Goal: Task Accomplishment & Management: Use online tool/utility

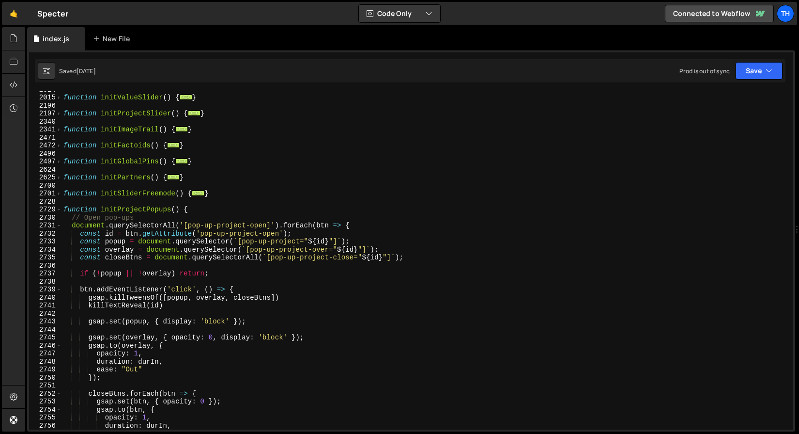
scroll to position [608, 0]
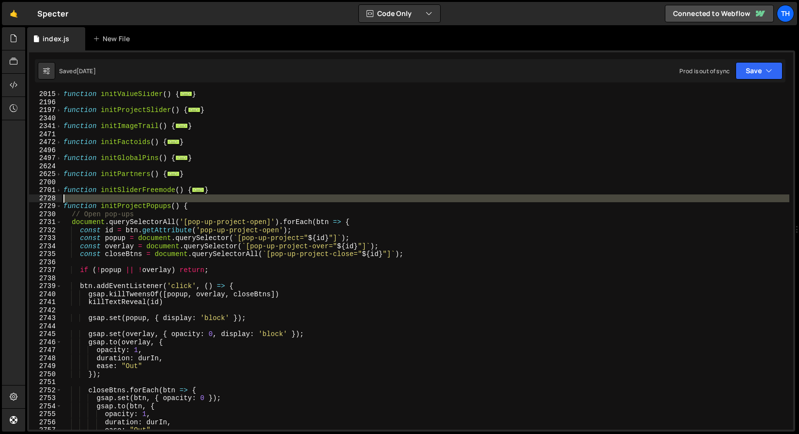
click at [56, 201] on div "2728" at bounding box center [45, 198] width 33 height 8
type textarea "function initProjectPopups() {"
click at [20, 15] on link "🤙" at bounding box center [14, 13] width 24 height 23
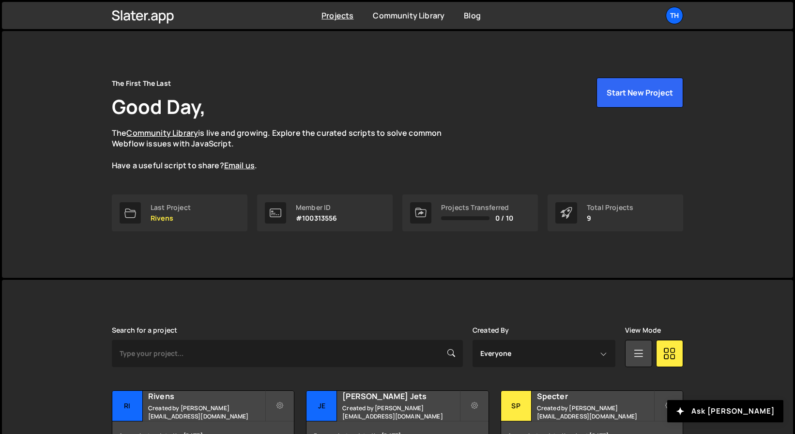
scroll to position [209, 0]
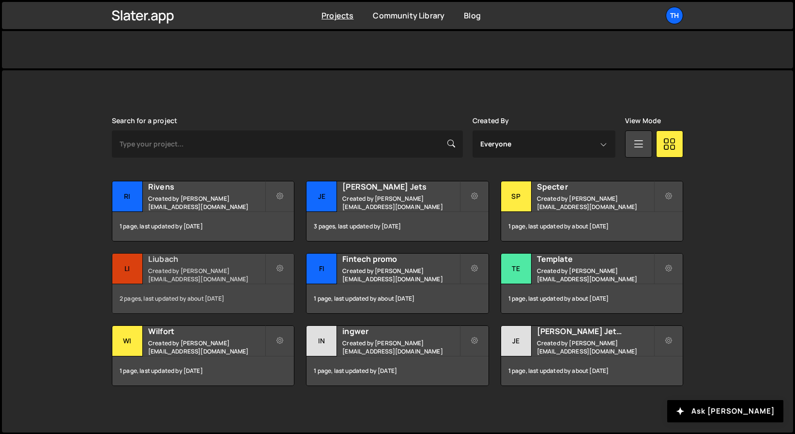
click at [202, 276] on small "Created by [PERSON_NAME][EMAIL_ADDRESS][DOMAIN_NAME]" at bounding box center [206, 274] width 117 height 16
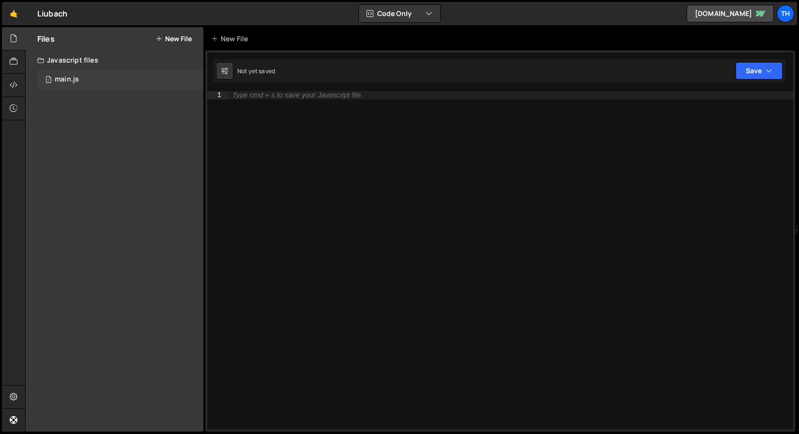
click at [105, 78] on div "1 main.js 0" at bounding box center [120, 79] width 166 height 19
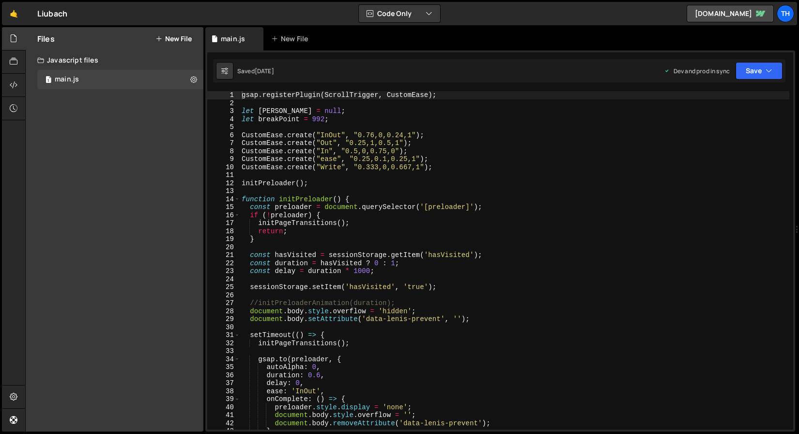
scroll to position [2577, 0]
click at [237, 200] on span at bounding box center [236, 199] width 5 height 8
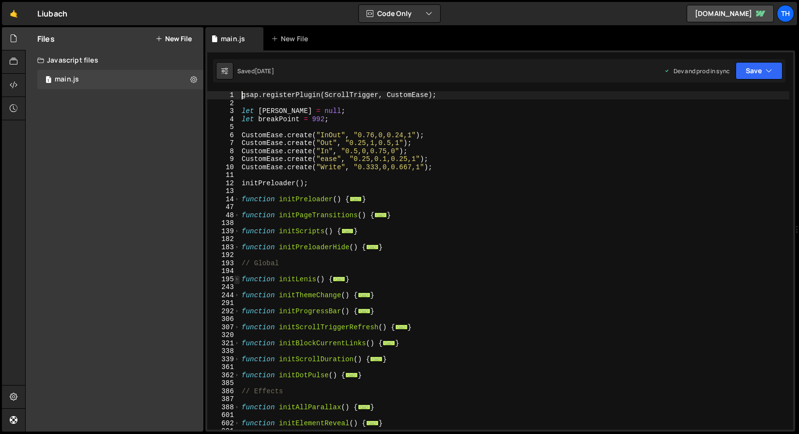
click at [237, 278] on span at bounding box center [236, 279] width 5 height 8
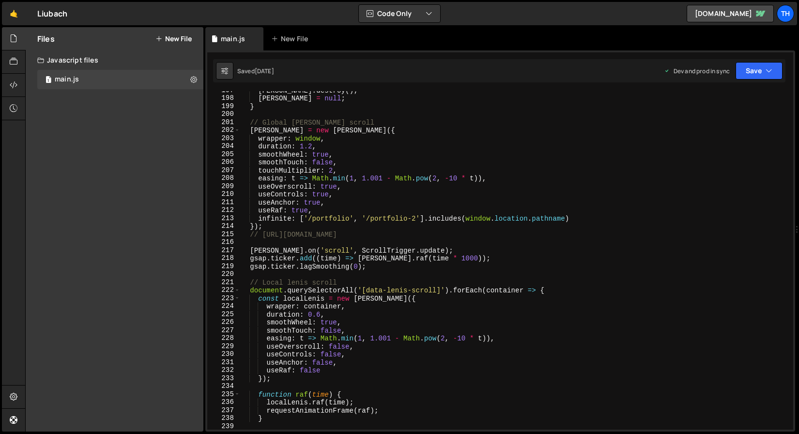
scroll to position [205, 0]
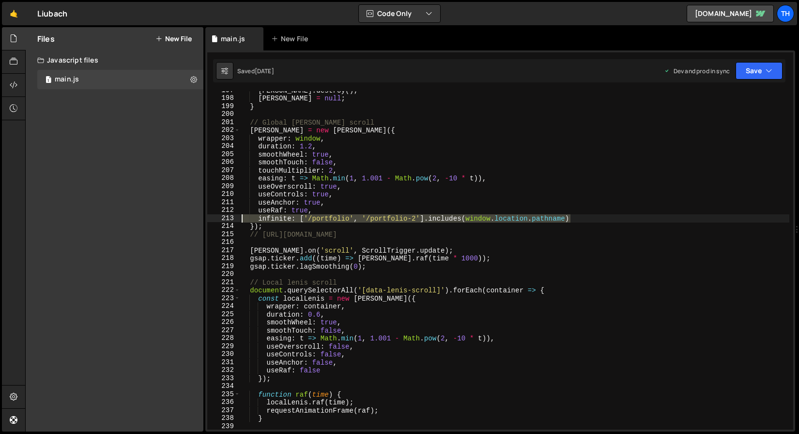
drag, startPoint x: 594, startPoint y: 219, endPoint x: 202, endPoint y: 216, distance: 391.4
click at [202, 216] on div "Files New File Javascript files 1 main.js 0 CSS files Copy share link Edit File…" at bounding box center [412, 229] width 774 height 405
type textarea "infinite: ['/portfolio', '/portfolio-2'].includes(window.location.pathname)"
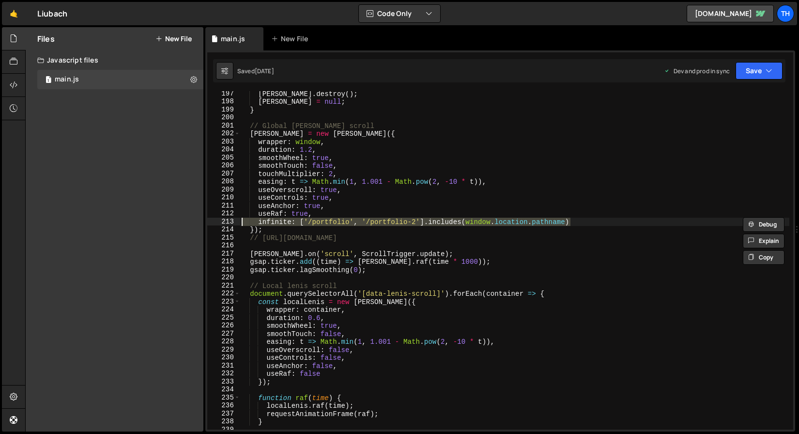
scroll to position [202, 0]
click at [21, 21] on link "🤙" at bounding box center [14, 13] width 24 height 23
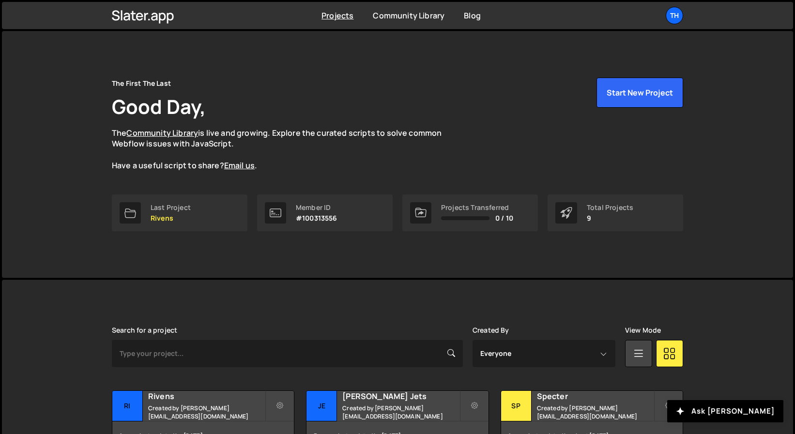
scroll to position [64, 0]
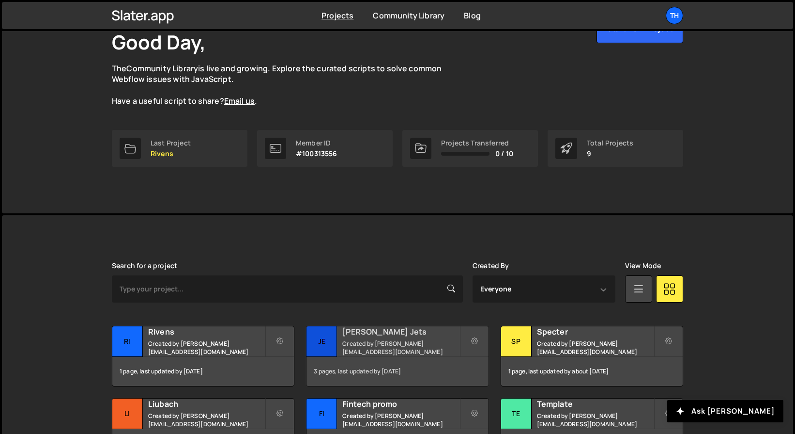
click at [372, 337] on div "Jesko Jets Created by ivanchopei@thefirstthelast.agency" at bounding box center [398, 341] width 182 height 30
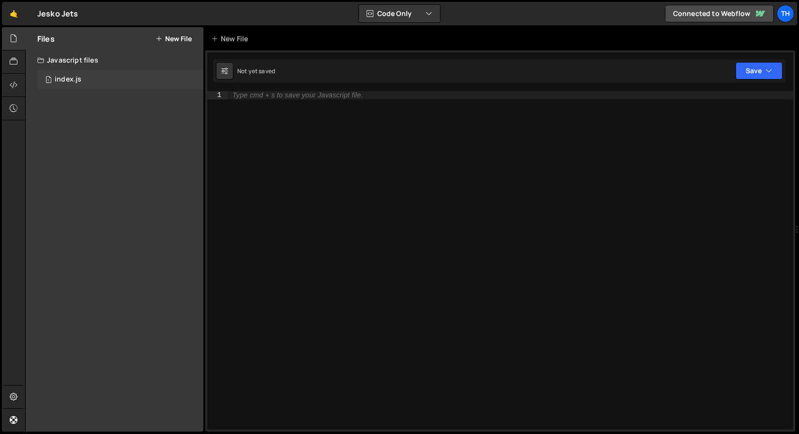
click at [76, 74] on div "1 index.js 0" at bounding box center [120, 79] width 166 height 19
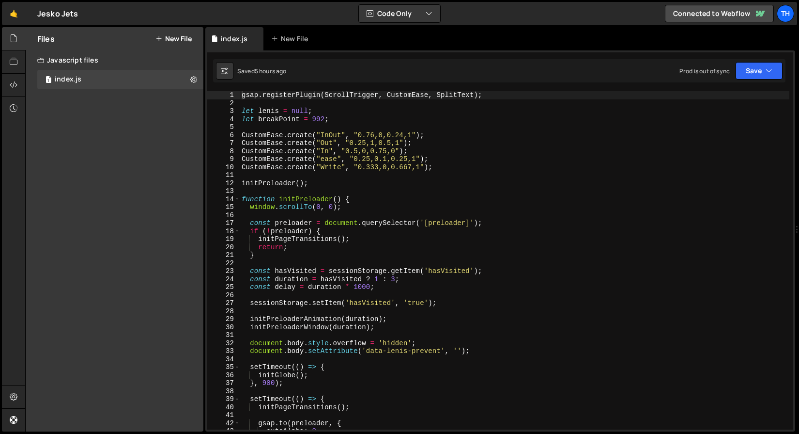
scroll to position [2033, 0]
type textarea "gsap.registerPlugin(ScrollTrigger, CustomEase, SplitText);"
click at [236, 198] on span at bounding box center [236, 199] width 5 height 8
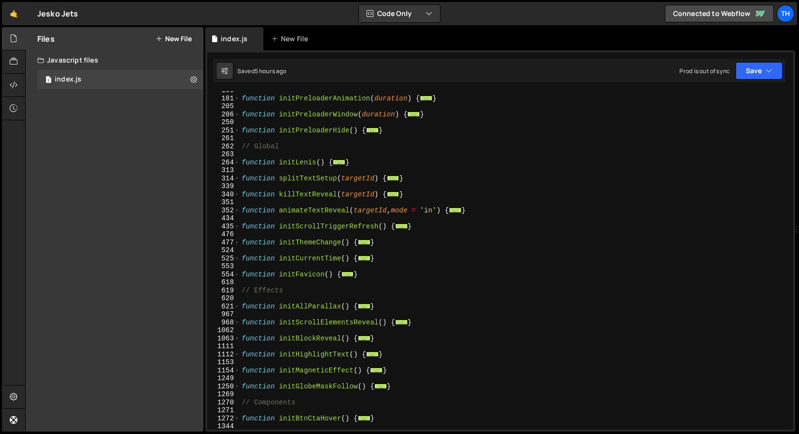
scroll to position [83, 0]
